Goal: Information Seeking & Learning: Learn about a topic

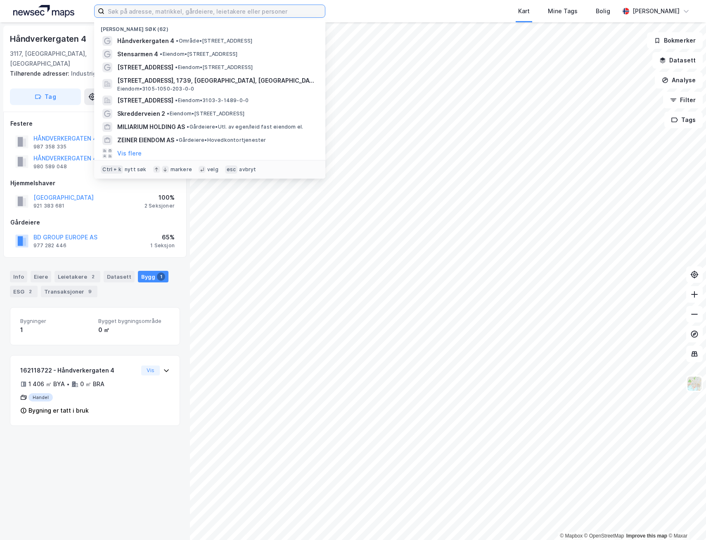
click at [180, 9] on input at bounding box center [215, 11] width 221 height 12
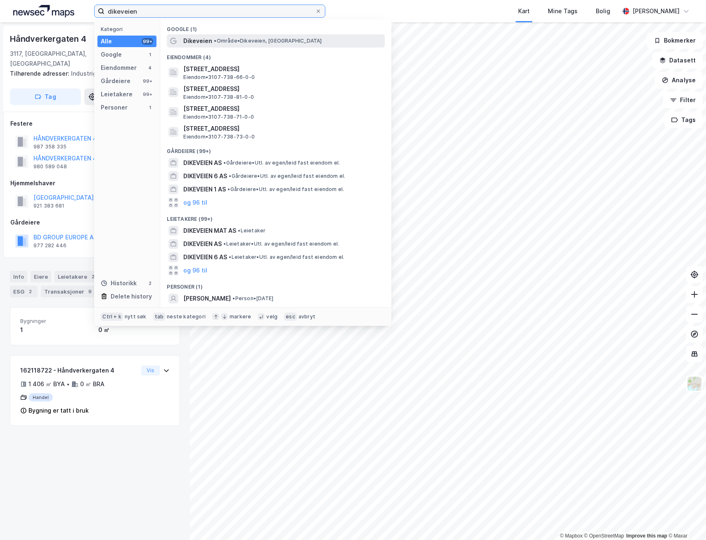
type input "dikeveien"
click at [203, 43] on span "Dikeveien" at bounding box center [197, 41] width 29 height 10
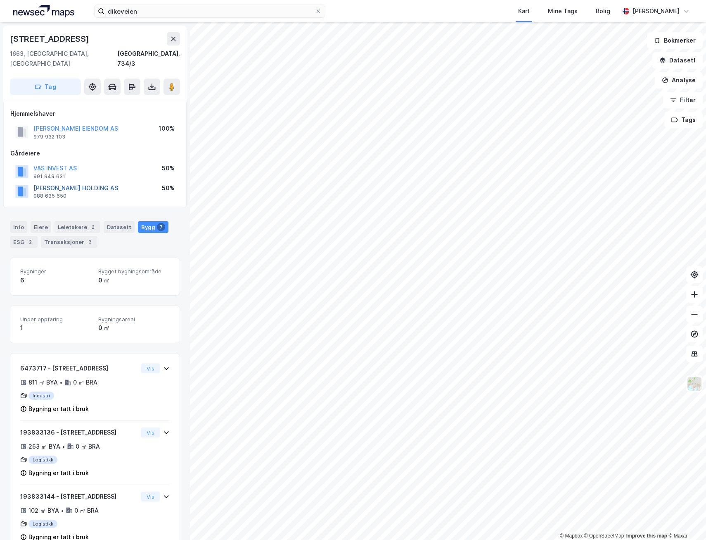
click at [0, 0] on button "[PERSON_NAME] HOLDING AS" at bounding box center [0, 0] width 0 height 0
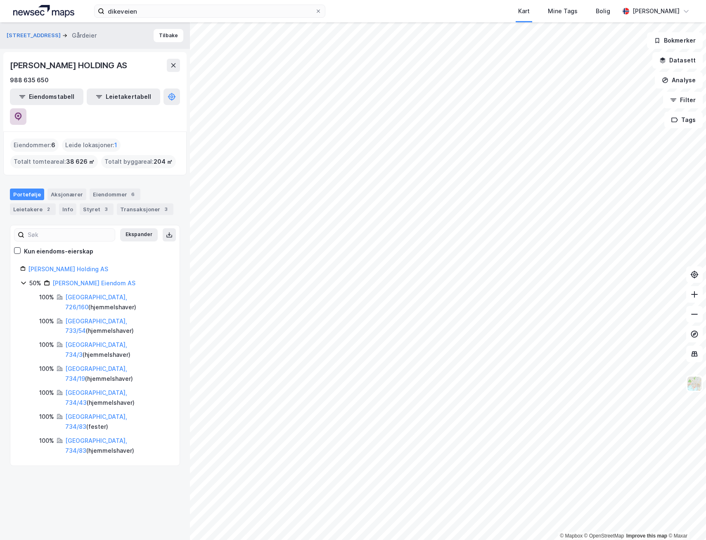
click at [22, 112] on icon at bounding box center [18, 116] width 7 height 8
click at [171, 15] on input "dikeveien" at bounding box center [210, 11] width 211 height 12
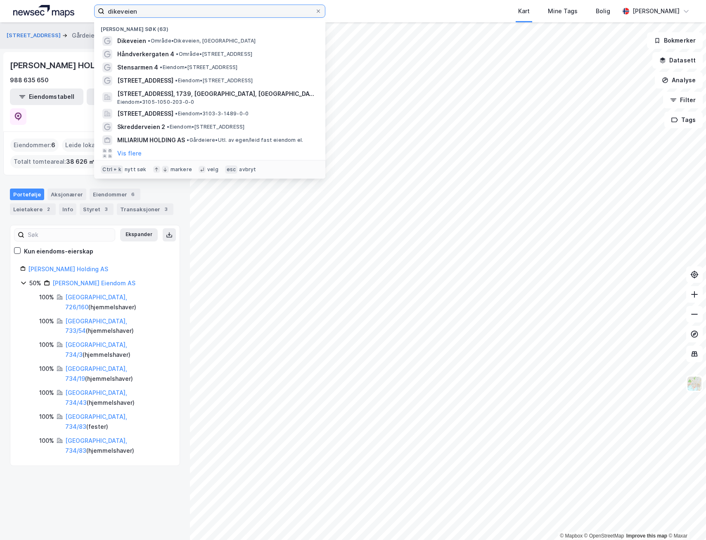
click at [171, 15] on input "dikeveien" at bounding box center [210, 11] width 211 height 12
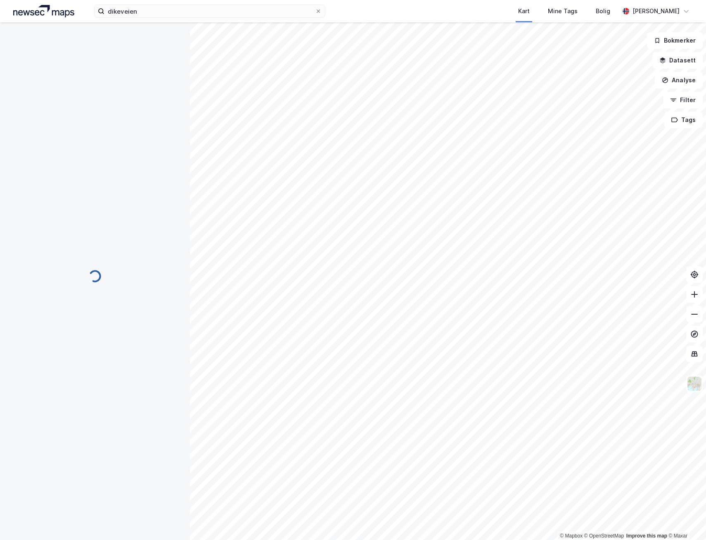
scroll to position [0, 0]
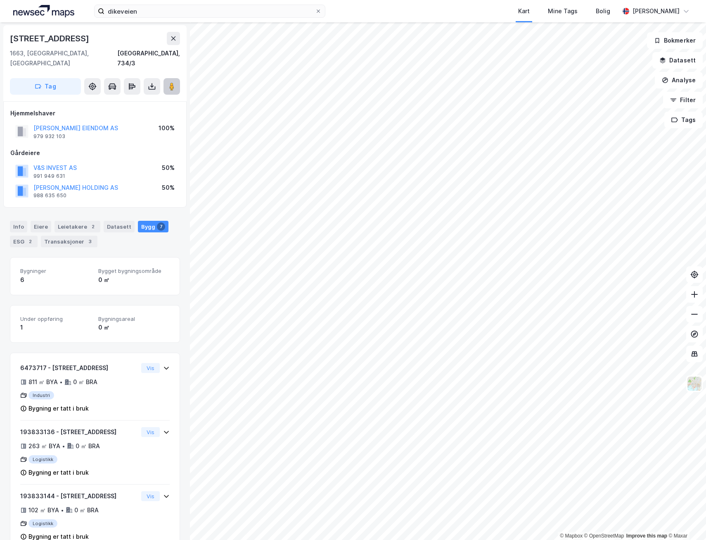
click at [169, 82] on icon at bounding box center [172, 86] width 8 height 8
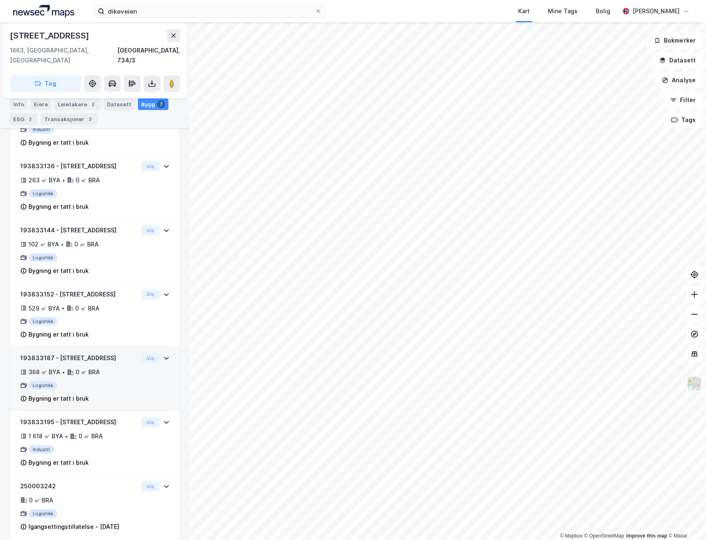
scroll to position [268, 0]
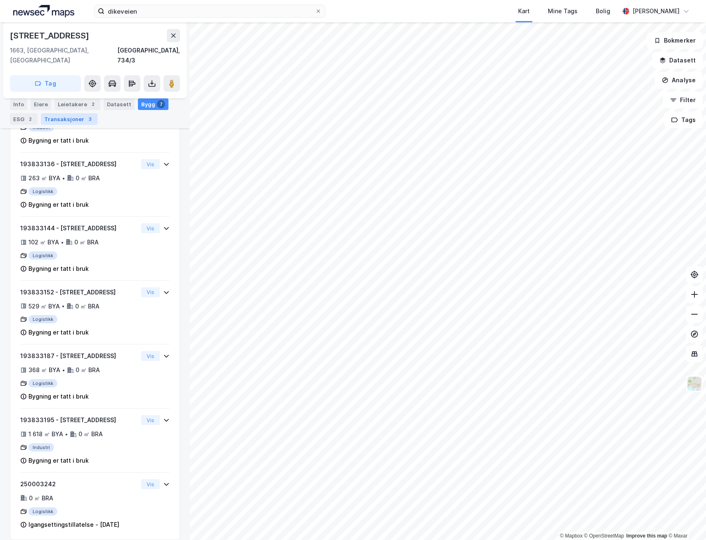
click at [81, 120] on div "Transaksjoner 3" at bounding box center [69, 119] width 57 height 12
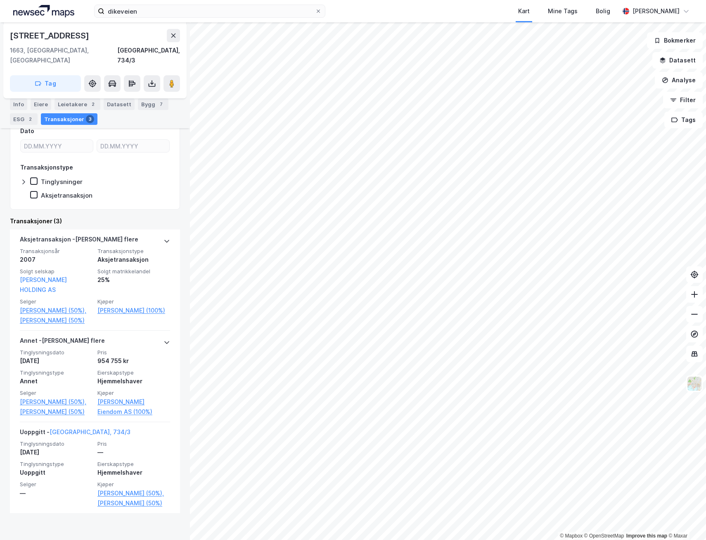
scroll to position [176, 0]
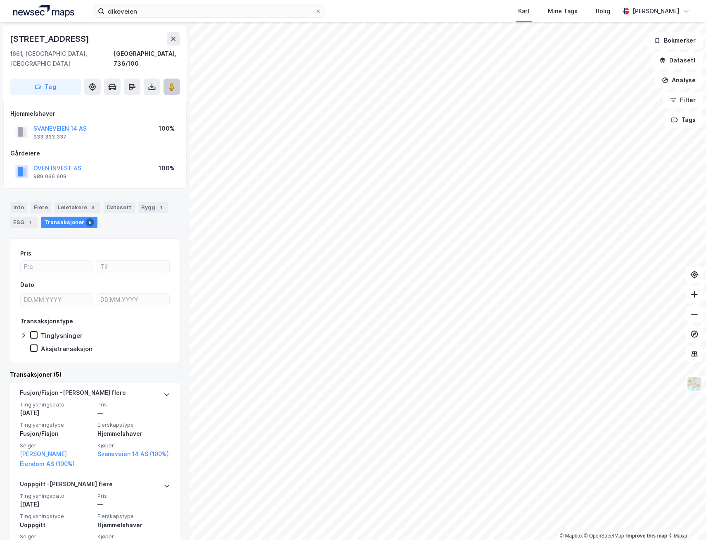
click at [171, 83] on image at bounding box center [171, 87] width 5 height 8
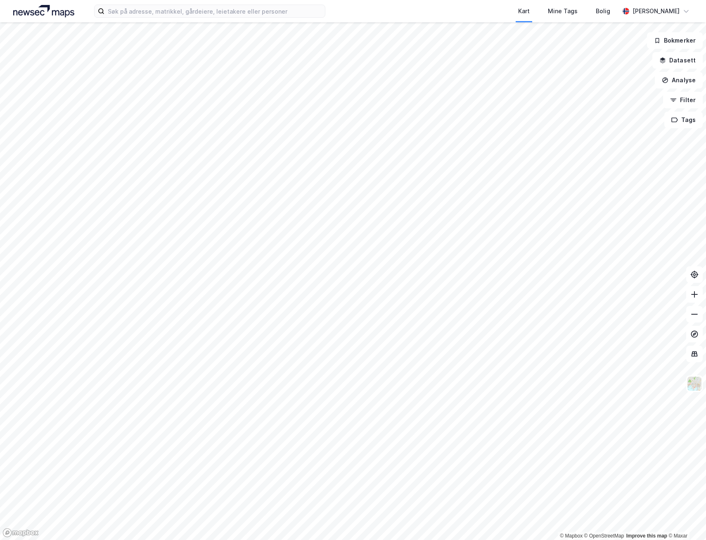
click at [257, 0] on html "Kart Mine Tags Bolig [PERSON_NAME] © Mapbox © OpenStreetMap Improve this map © …" at bounding box center [353, 270] width 706 height 540
click at [0, 426] on html "Kart Mine Tags Bolig [PERSON_NAME] © Mapbox © OpenStreetMap Improve this map © …" at bounding box center [353, 270] width 706 height 540
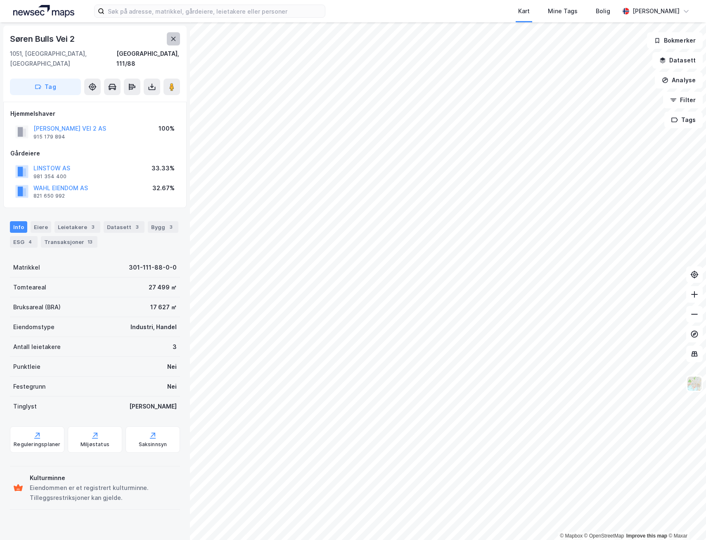
click at [176, 38] on icon at bounding box center [173, 39] width 7 height 7
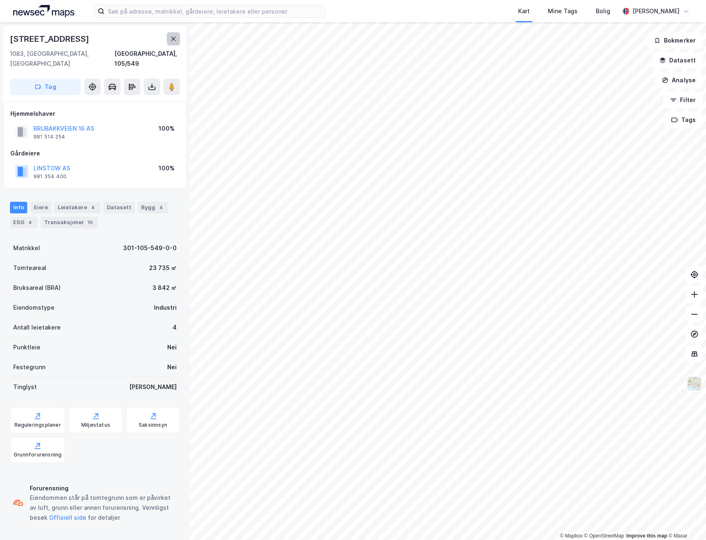
click at [178, 40] on button at bounding box center [173, 38] width 13 height 13
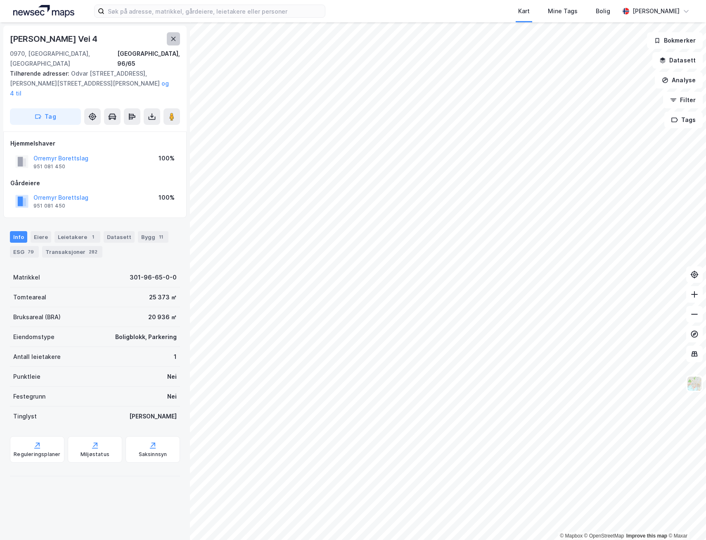
click at [178, 39] on button at bounding box center [173, 38] width 13 height 13
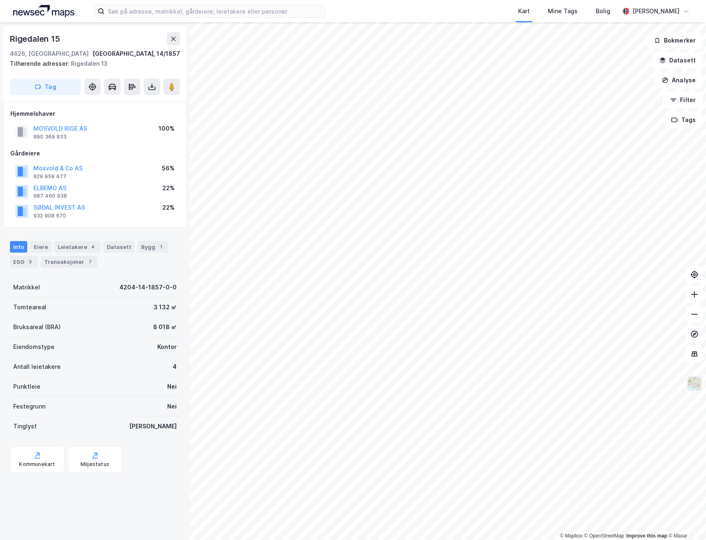
click at [697, 384] on div "© Mapbox © OpenStreetMap Improve this map © Maxar Rigedalen 15 4626, Kristiansa…" at bounding box center [353, 280] width 706 height 517
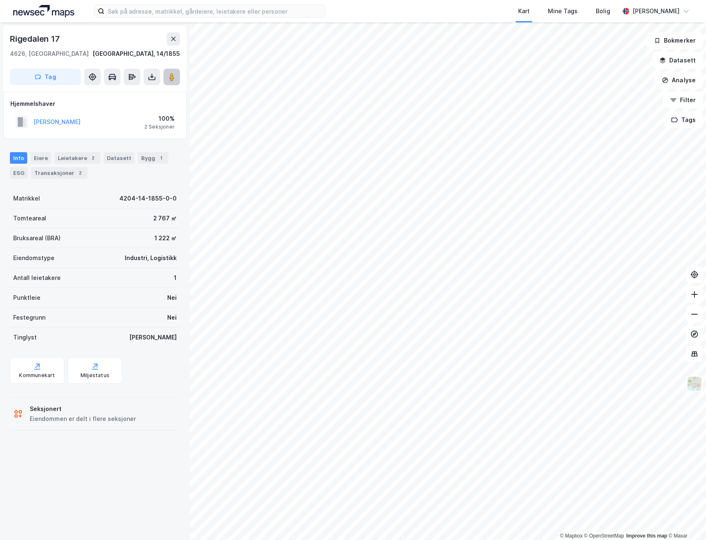
click at [167, 79] on button at bounding box center [172, 77] width 17 height 17
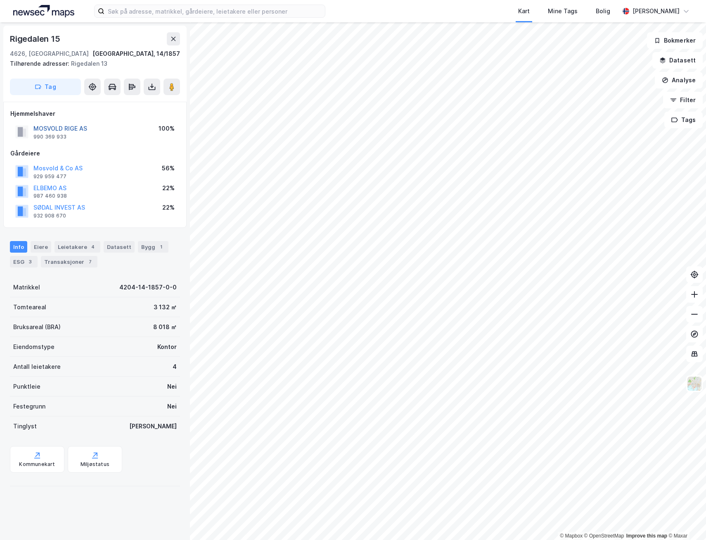
click at [0, 0] on button "MOSVOLD RIGE AS" at bounding box center [0, 0] width 0 height 0
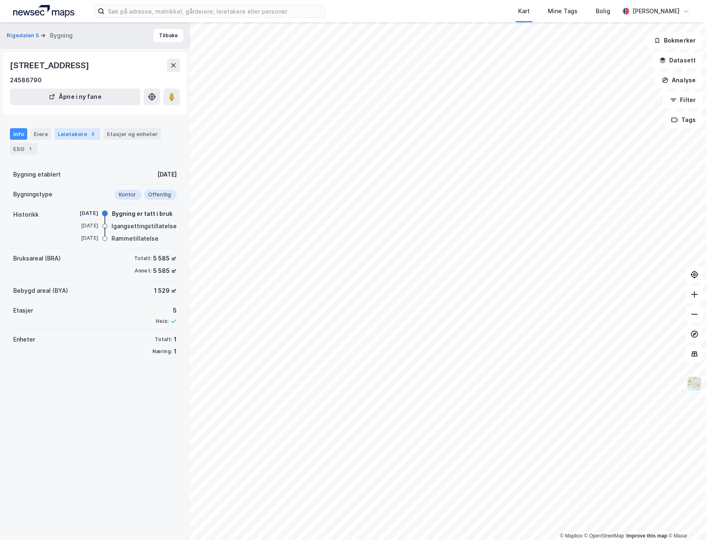
click at [63, 134] on div "Leietakere 5" at bounding box center [78, 134] width 46 height 12
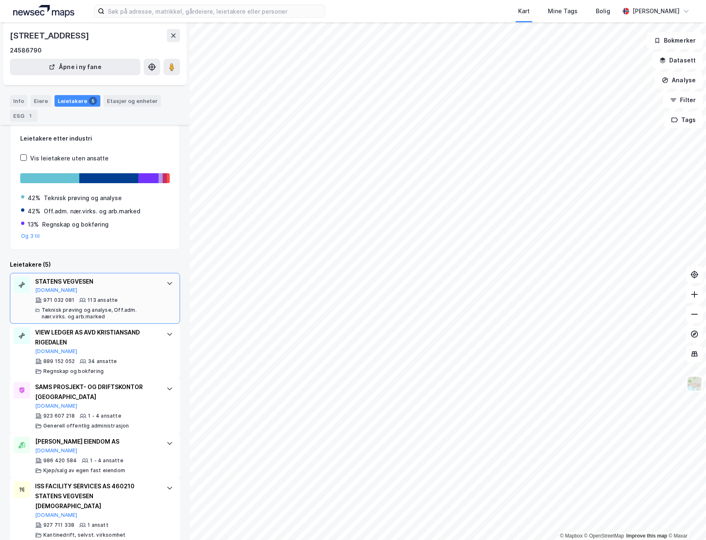
scroll to position [44, 0]
